Goal: Task Accomplishment & Management: Use online tool/utility

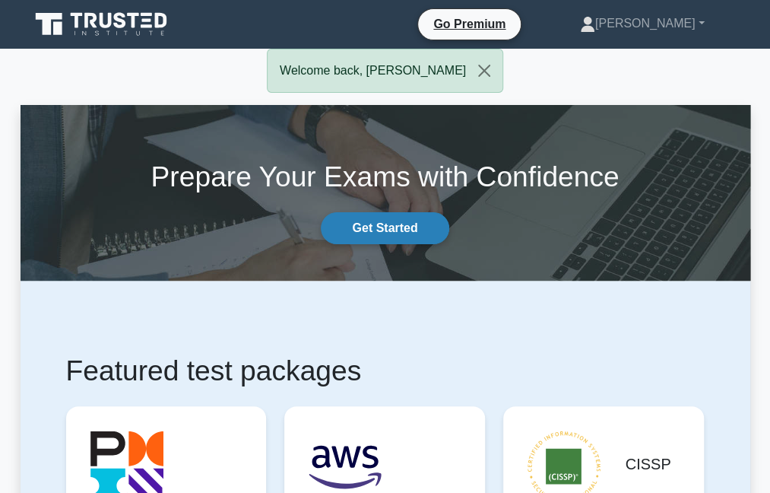
click at [394, 212] on link "Get Started" at bounding box center [385, 228] width 128 height 32
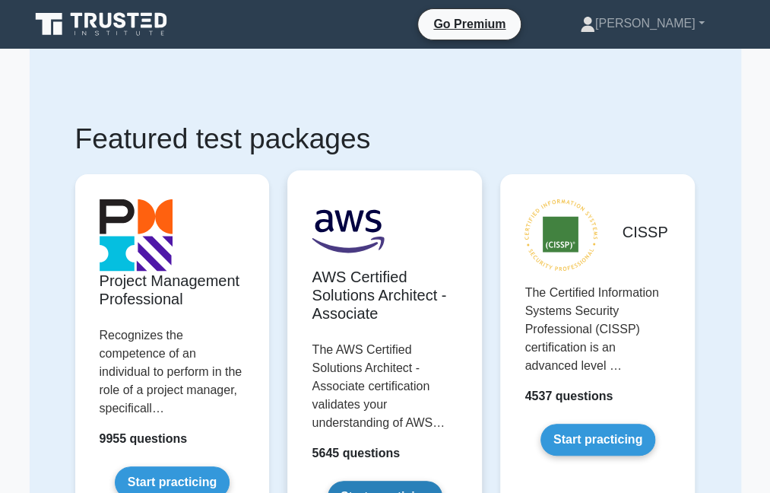
click at [354, 480] on link "Start practicing" at bounding box center [385, 496] width 115 height 32
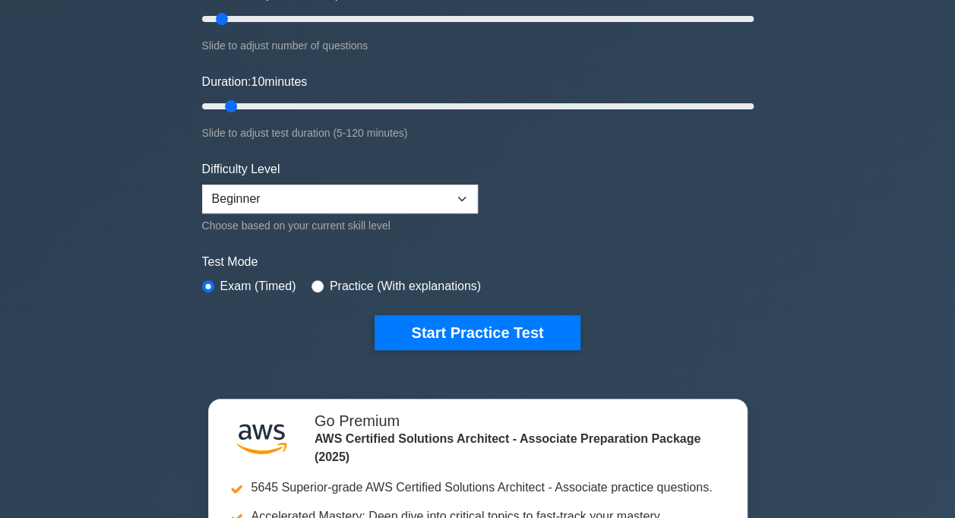
scroll to position [286, 0]
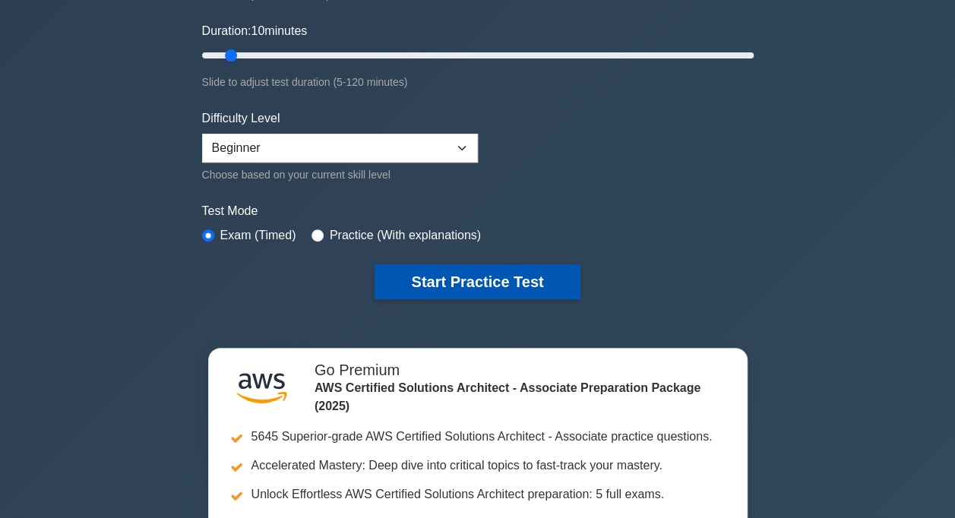
click at [512, 280] on button "Start Practice Test" at bounding box center [477, 282] width 205 height 35
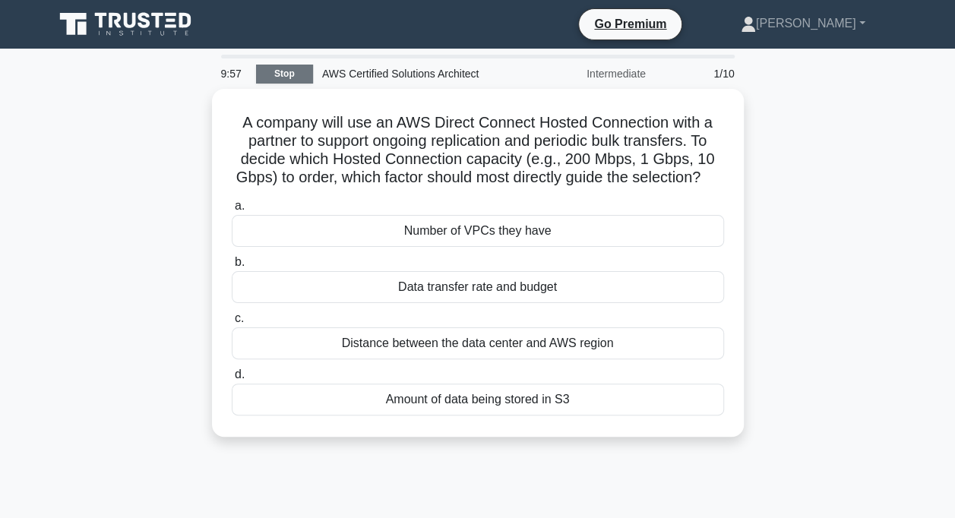
click at [283, 69] on link "Stop" at bounding box center [284, 74] width 57 height 19
